Goal: Task Accomplishment & Management: Complete application form

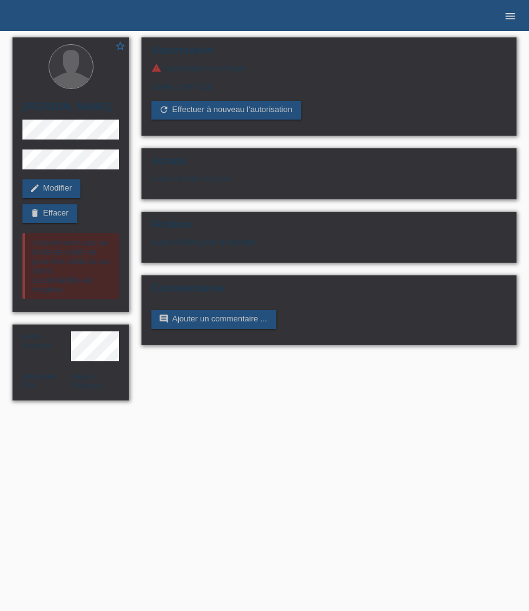
click at [509, 21] on icon "menu" at bounding box center [510, 16] width 12 height 12
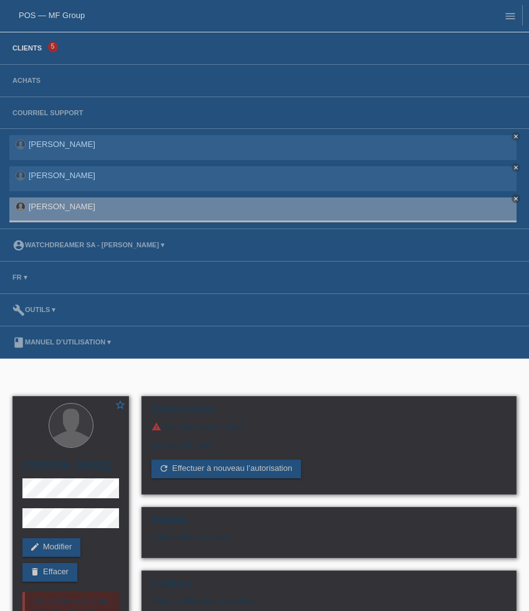
click at [29, 51] on link "Clients" at bounding box center [27, 47] width 42 height 7
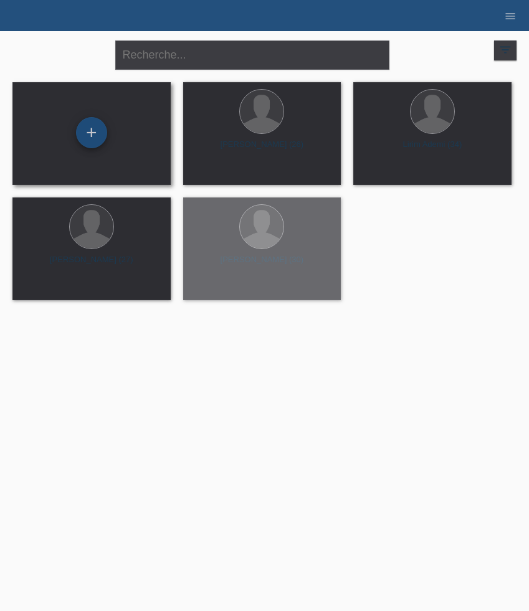
click at [95, 130] on div "+" at bounding box center [91, 132] width 31 height 31
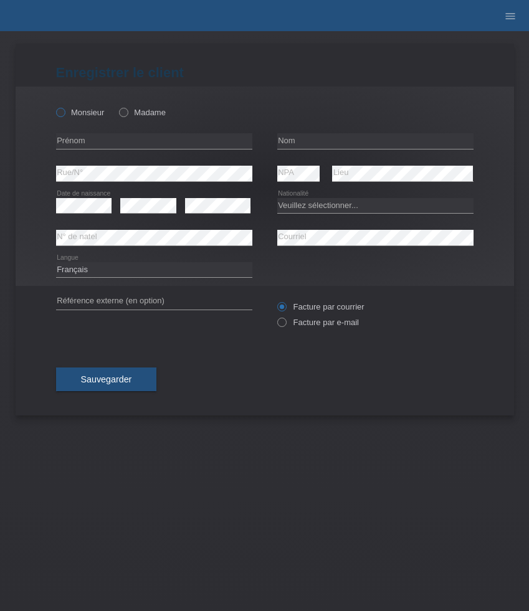
click at [78, 116] on label "Monsieur" at bounding box center [80, 112] width 49 height 9
click at [64, 116] on input "Monsieur" at bounding box center [60, 112] width 8 height 8
radio input "true"
click at [111, 141] on input "text" at bounding box center [154, 141] width 196 height 16
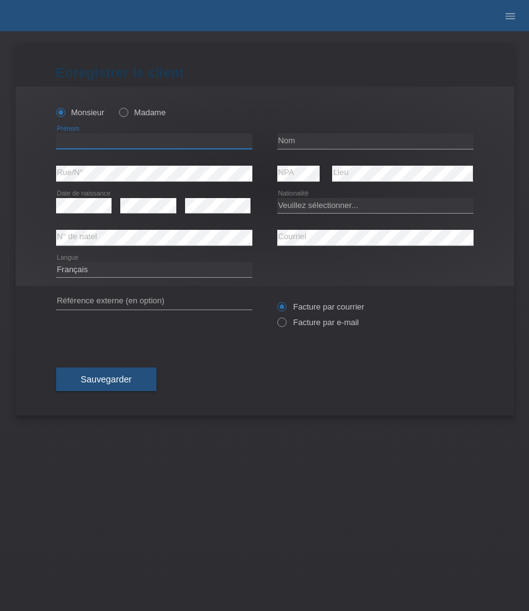
paste input "[PERSON_NAME]"
type input "[PERSON_NAME]"
click at [320, 141] on input "text" at bounding box center [375, 141] width 196 height 16
paste input "Ferretti"
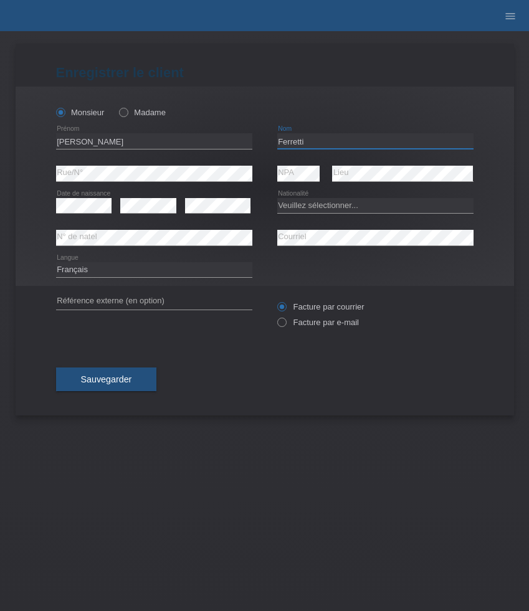
type input "Ferretti"
click at [301, 207] on select "Veuillez sélectionner... Suisse Allemagne Autriche Liechtenstein ------------ A…" at bounding box center [375, 205] width 196 height 15
select select "CH"
click at [277, 198] on select "Veuillez sélectionner... Suisse Allemagne Autriche Liechtenstein ------------ A…" at bounding box center [375, 205] width 196 height 15
click at [328, 324] on label "Facture par e-mail" at bounding box center [318, 322] width 82 height 9
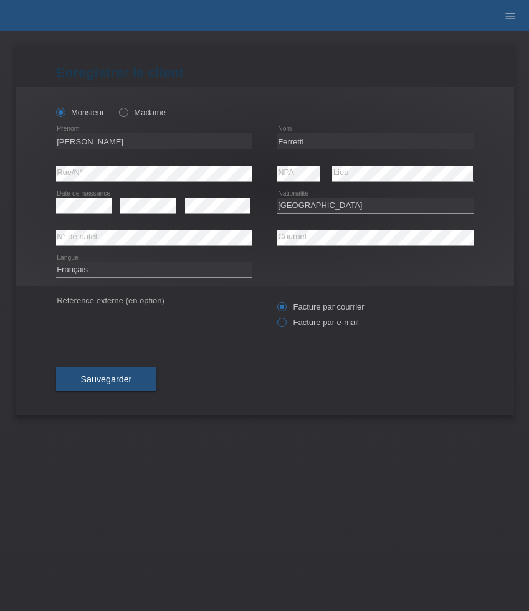
click at [285, 324] on input "Facture par e-mail" at bounding box center [281, 326] width 8 height 16
radio input "true"
click at [127, 391] on button "Sauvegarder" at bounding box center [106, 379] width 101 height 24
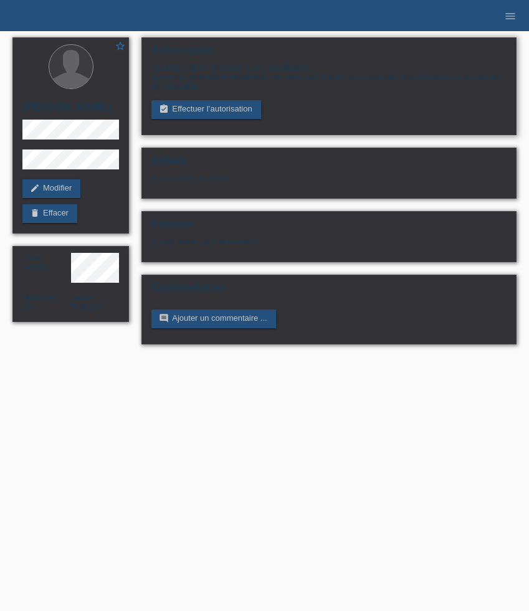
click at [191, 98] on div "Veuillez d’abord procéder à une autorisation. Avant de continuer la registratio…" at bounding box center [328, 91] width 355 height 56
click at [194, 111] on link "assignment_turned_in Effectuer l’autorisation" at bounding box center [205, 109] width 109 height 19
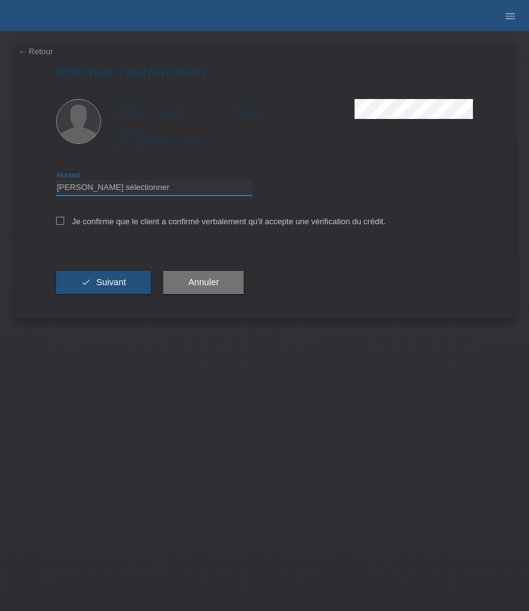
click at [200, 186] on select "Veuillez sélectionner CHF 1.00 - CHF 499.00 CHF 500.00 - CHF 1'999.00 CHF 2'000…" at bounding box center [154, 187] width 196 height 15
select select "3"
click at [56, 182] on select "Veuillez sélectionner CHF 1.00 - CHF 499.00 CHF 500.00 - CHF 1'999.00 CHF 2'000…" at bounding box center [154, 187] width 196 height 15
click at [170, 225] on label "Je confirme que le client a confirmé verbalement qu'il accepte une vérification…" at bounding box center [220, 221] width 329 height 9
click at [64, 225] on input "Je confirme que le client a confirmé verbalement qu'il accepte une vérification…" at bounding box center [60, 221] width 8 height 8
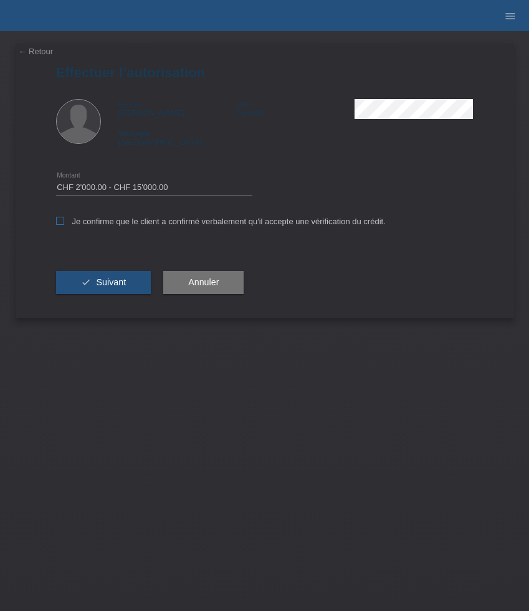
checkbox input "true"
click at [109, 286] on span "Suivant" at bounding box center [111, 282] width 30 height 10
